Goal: Information Seeking & Learning: Learn about a topic

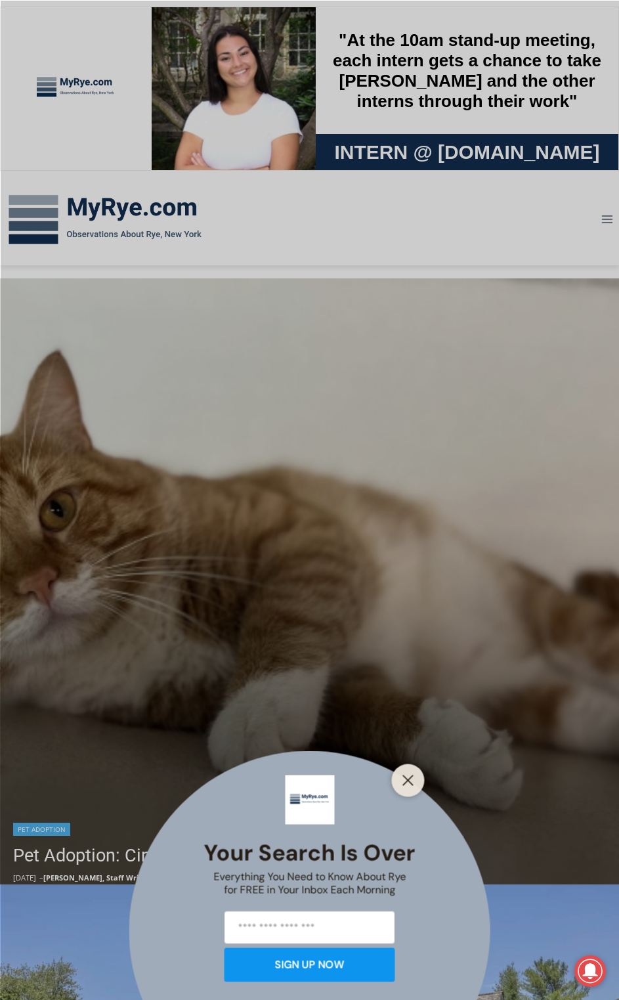
click at [411, 787] on button "Close" at bounding box center [408, 780] width 18 height 18
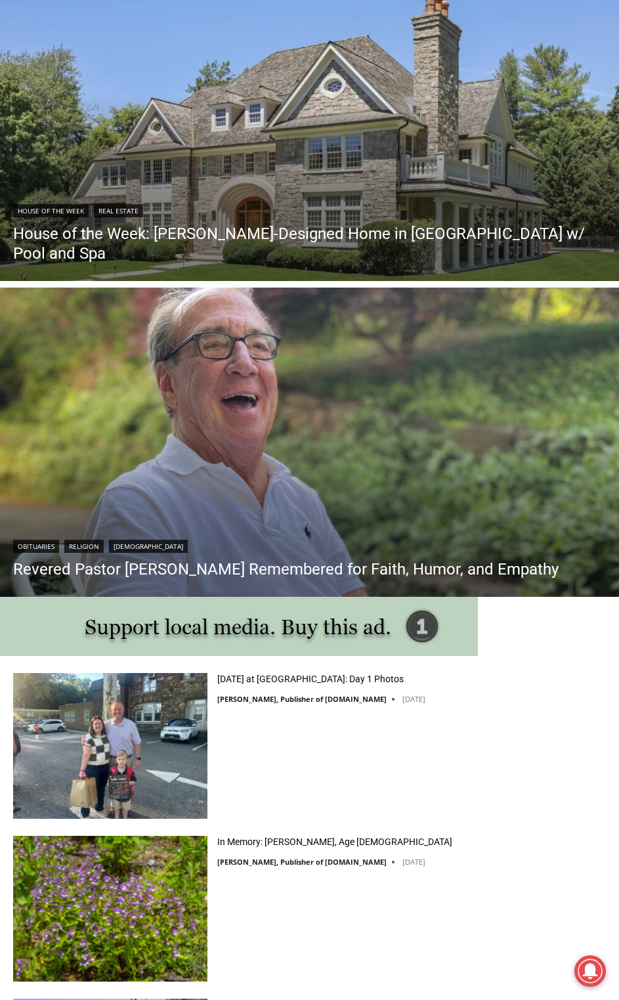
scroll to position [1182, 0]
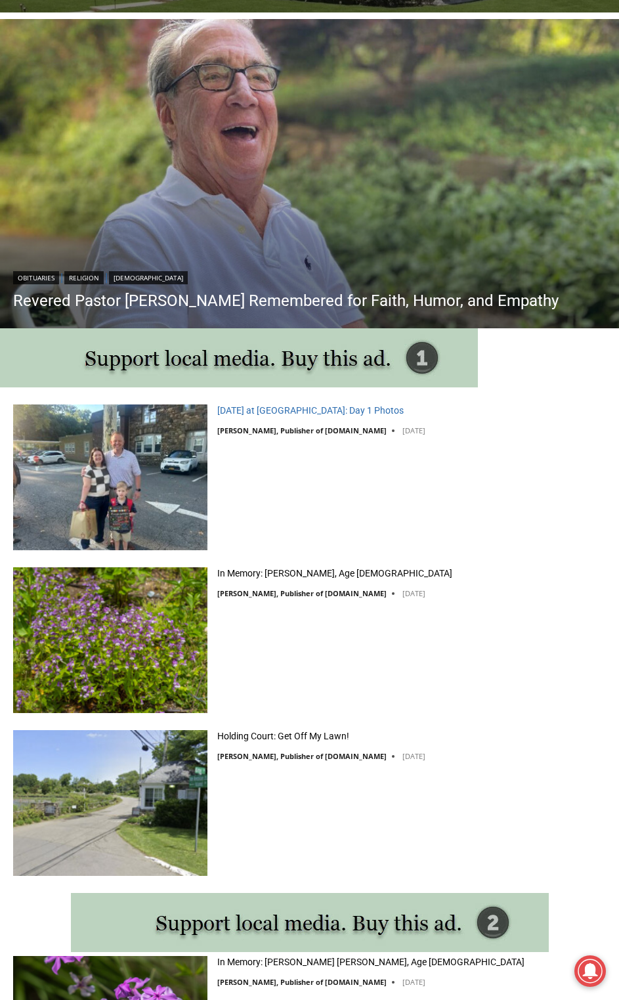
click at [374, 408] on link "First Day of School at Rye City Schools: Day 1 Photos" at bounding box center [310, 410] width 186 height 12
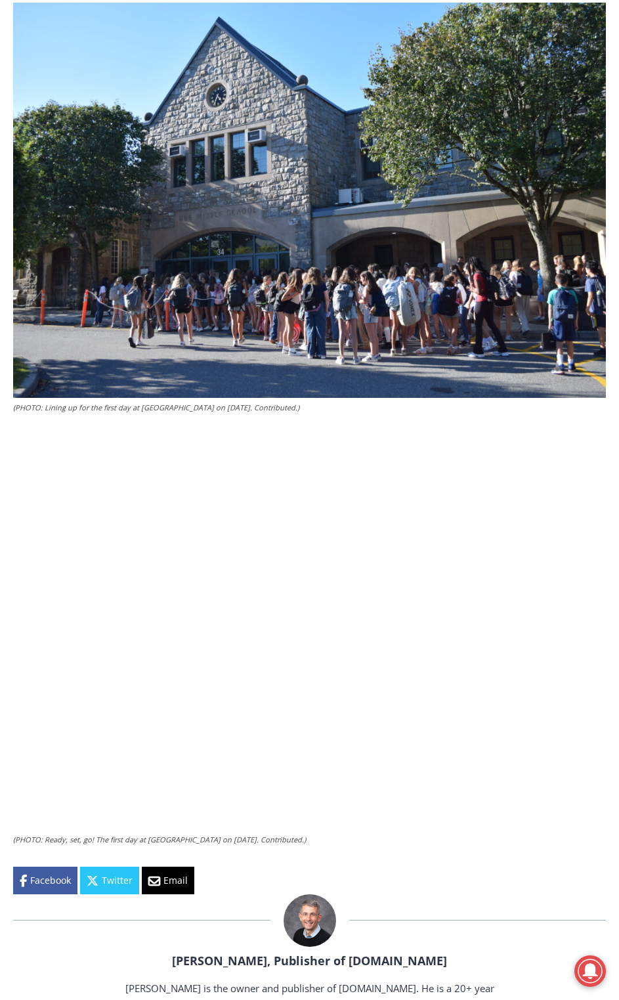
scroll to position [2495, 0]
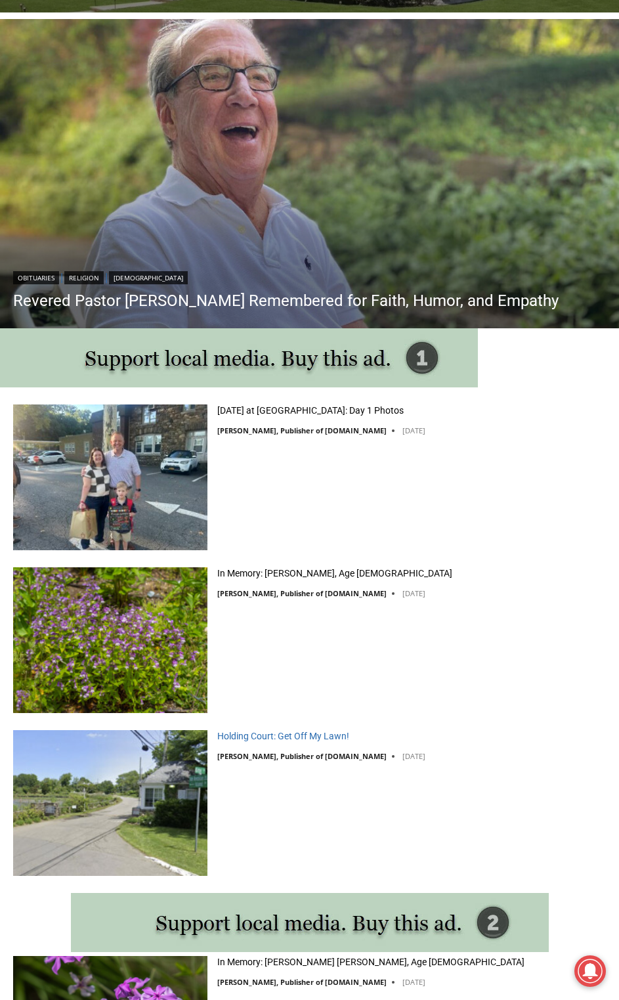
click at [306, 733] on link "Holding Court: Get Off My Lawn!" at bounding box center [283, 736] width 132 height 12
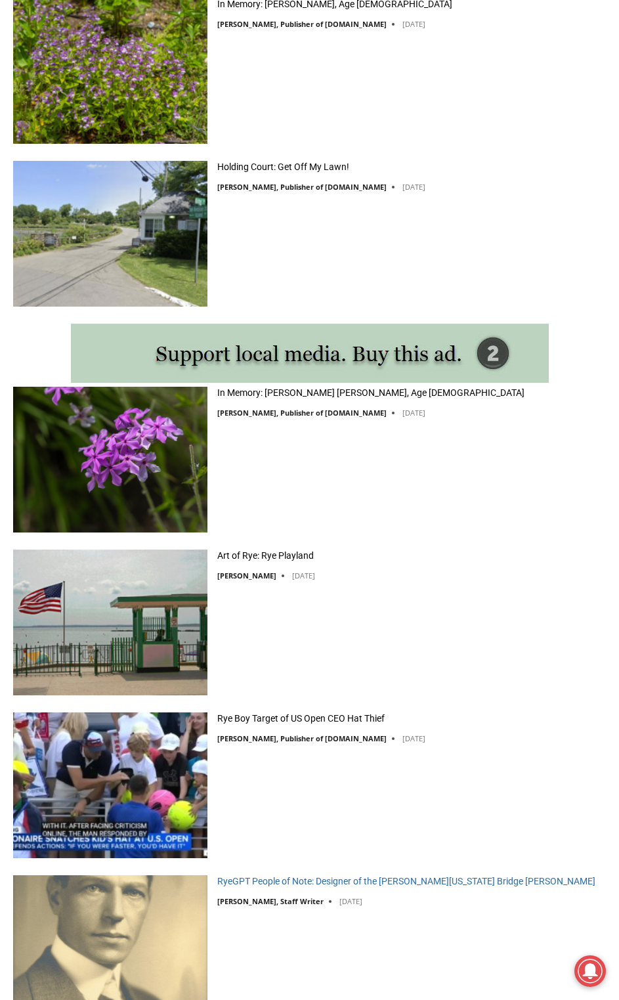
scroll to position [1970, 0]
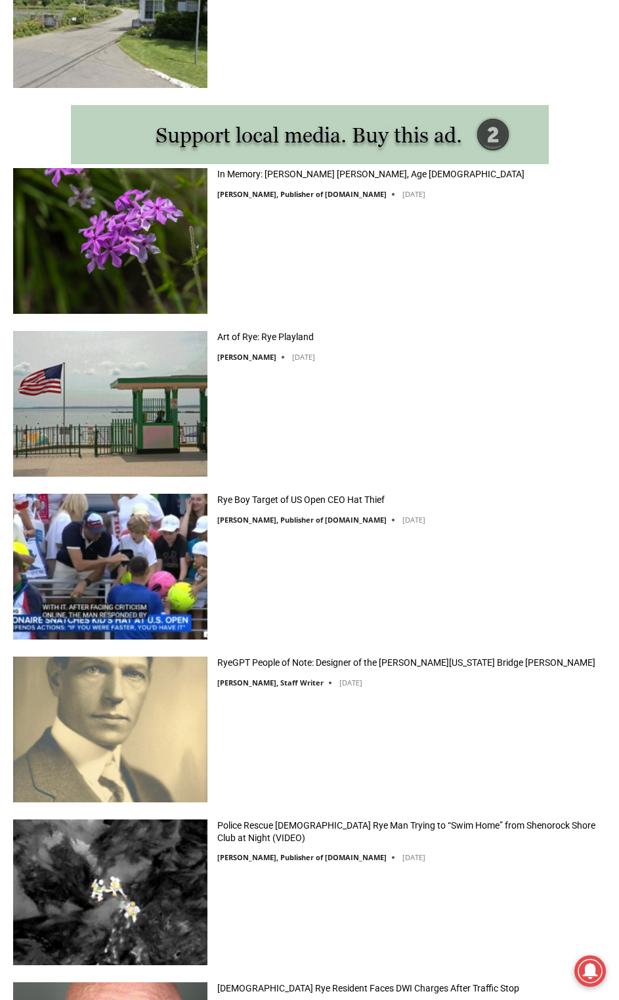
click at [372, 13] on div "Holding Court: Get Off My Lawn! Jay Sears, Publisher of MyRye.com September 2, …" at bounding box center [309, 19] width 619 height 154
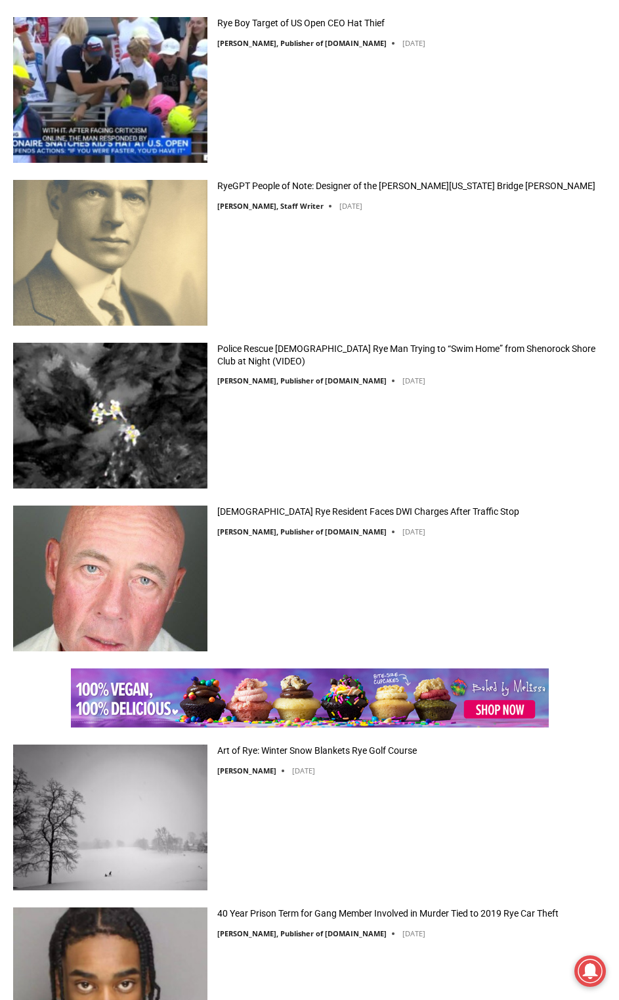
scroll to position [2692, 0]
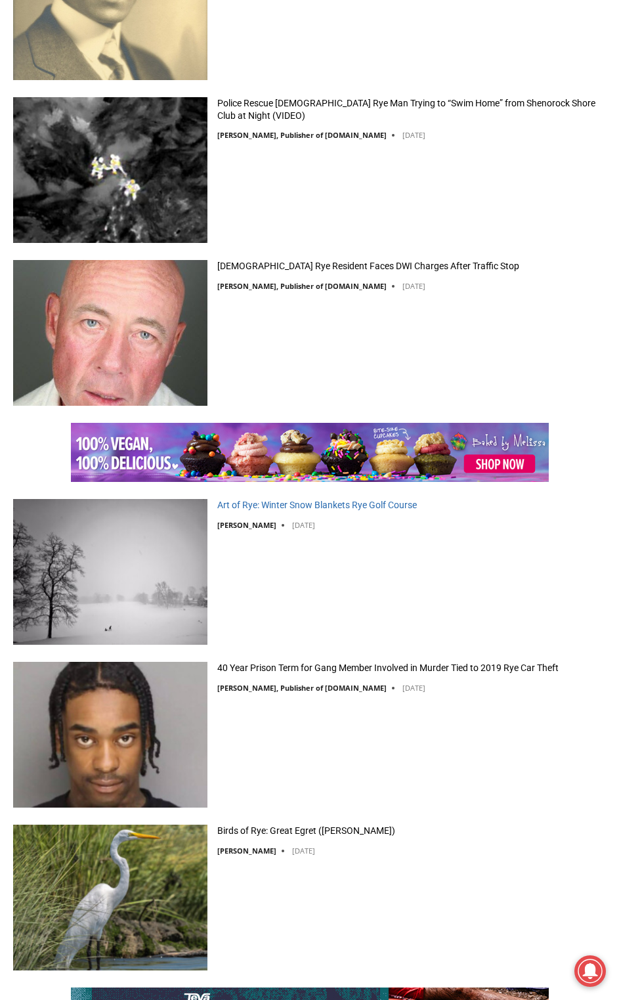
click at [325, 504] on link "Art of Rye: Winter Snow Blankets Rye Golf Course" at bounding box center [317, 505] width 200 height 12
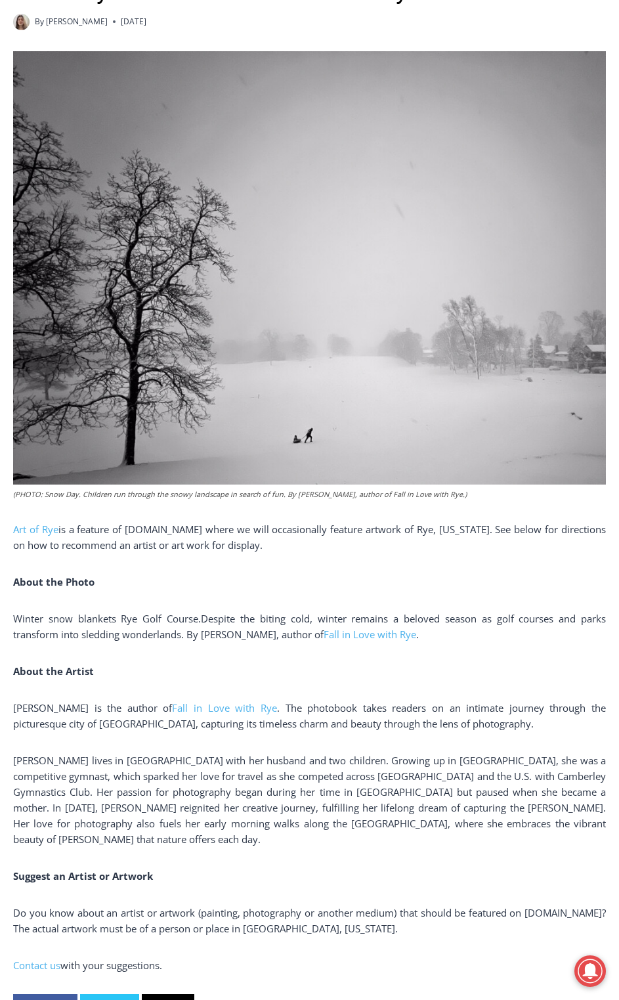
scroll to position [657, 0]
